Goal: Understand site structure: Understand site structure

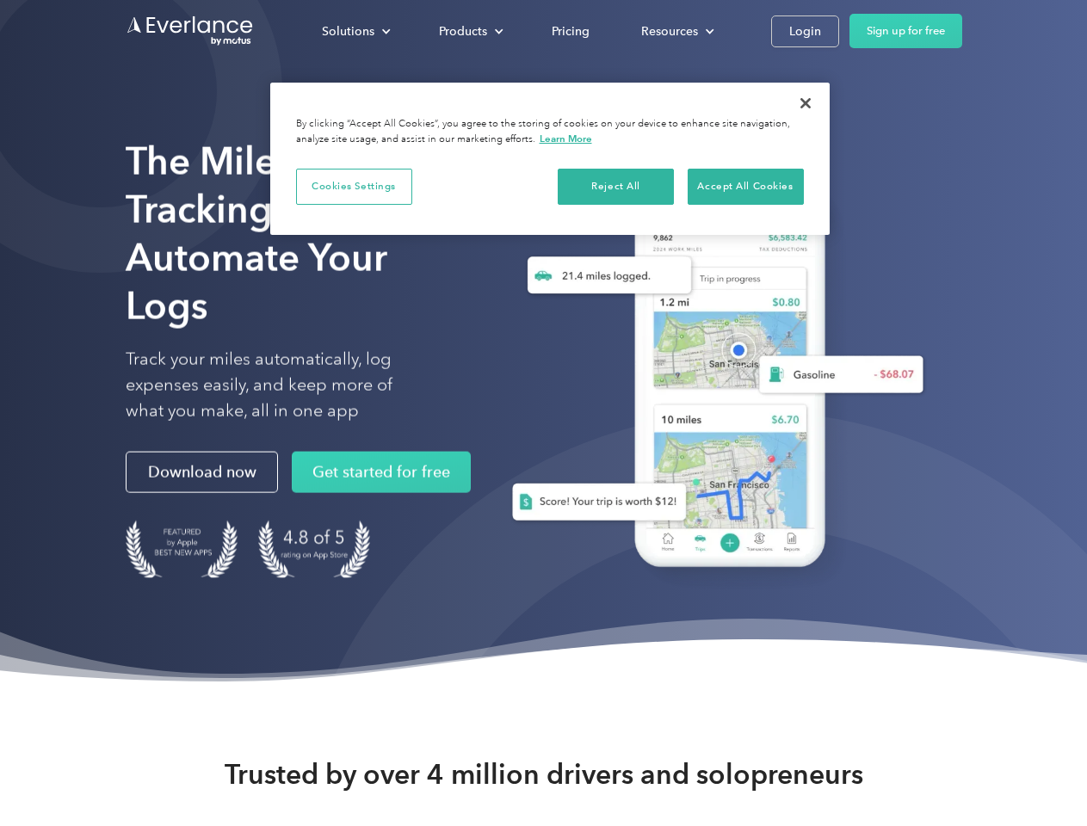
click at [355, 31] on div "Solutions" at bounding box center [348, 32] width 53 height 22
click at [469, 31] on div "Products" at bounding box center [463, 32] width 48 height 22
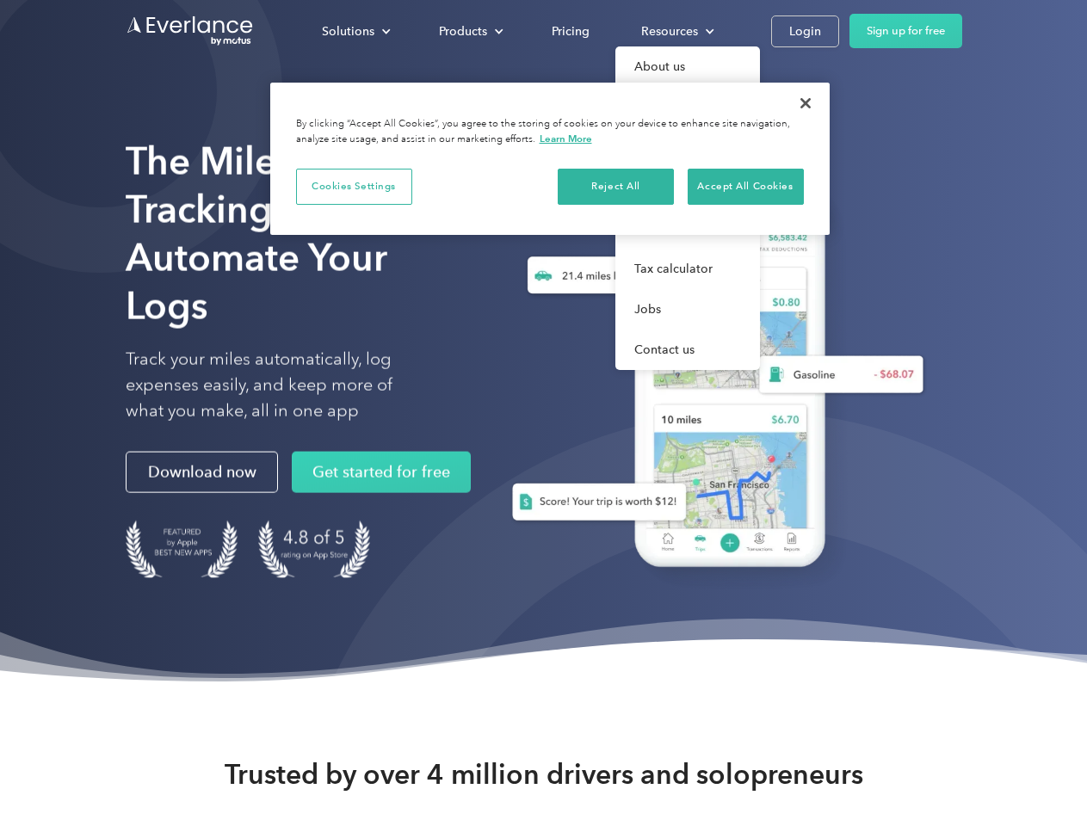
click at [676, 31] on div "Resources" at bounding box center [669, 32] width 57 height 22
click at [354, 186] on button "Cookies Settings" at bounding box center [354, 187] width 116 height 36
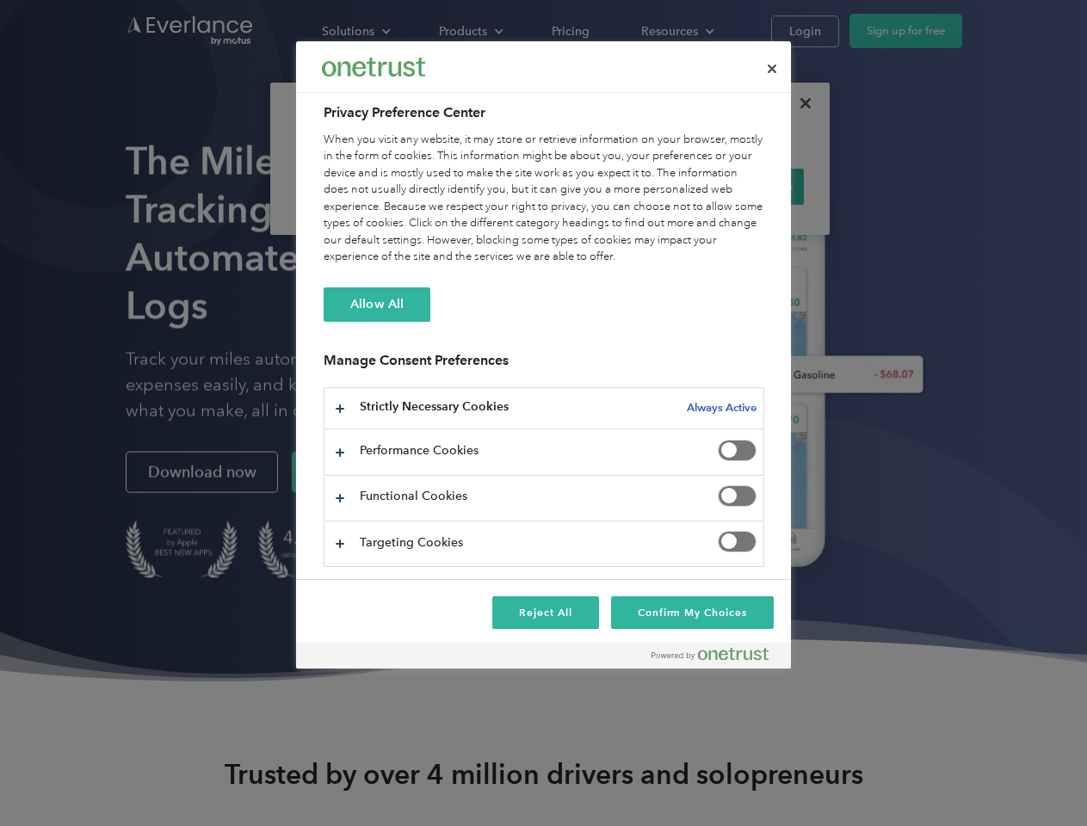
click at [616, 186] on div "When you visit any website, it may store or retrieve information on your browse…" at bounding box center [544, 199] width 441 height 134
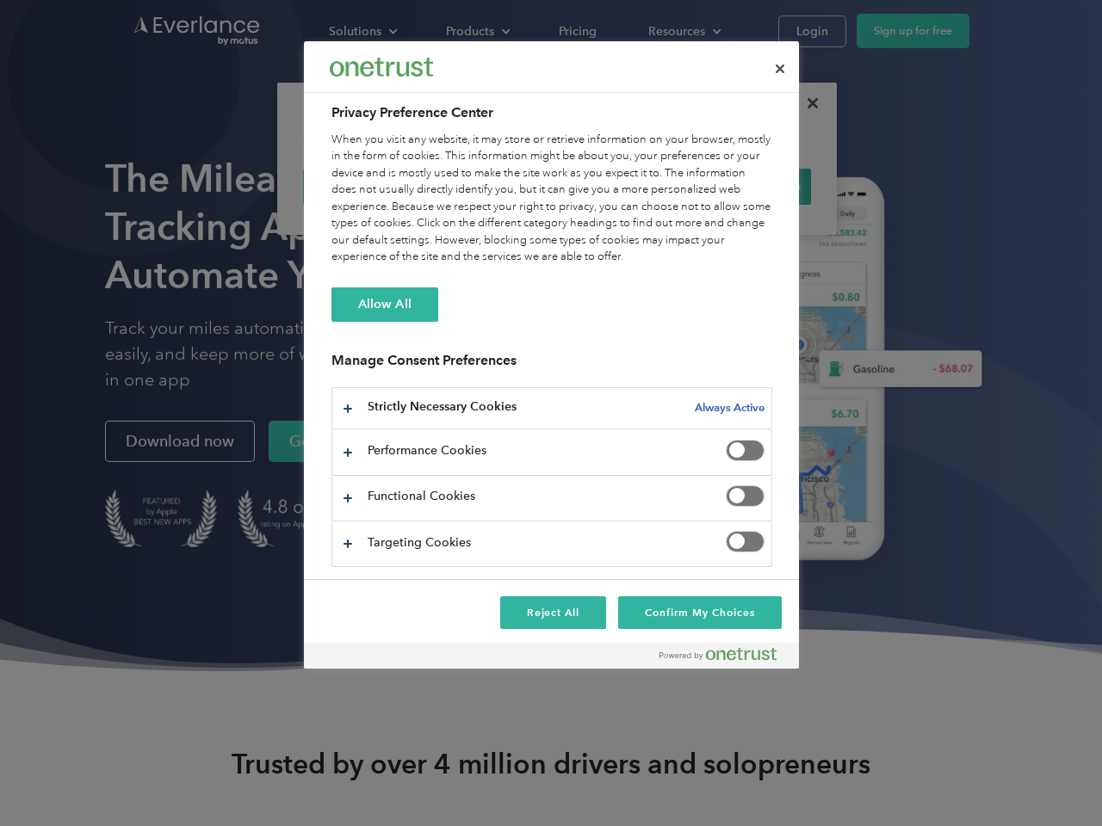
click at [745, 186] on div "When you visit any website, it may store or retrieve information on your browse…" at bounding box center [551, 199] width 441 height 134
click at [806, 103] on div at bounding box center [551, 413] width 1102 height 826
